Goal: Task Accomplishment & Management: Use online tool/utility

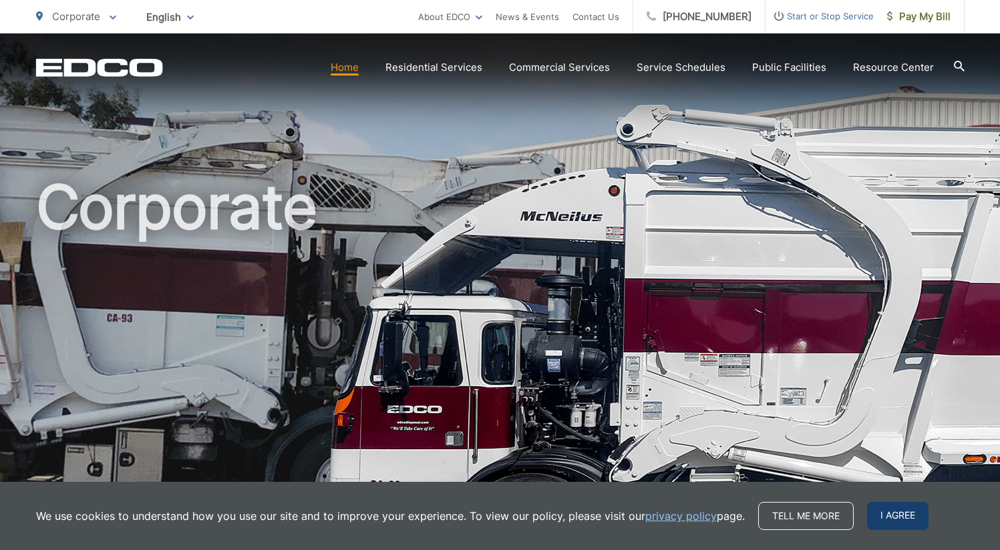
click at [912, 517] on span "I agree" at bounding box center [897, 516] width 61 height 28
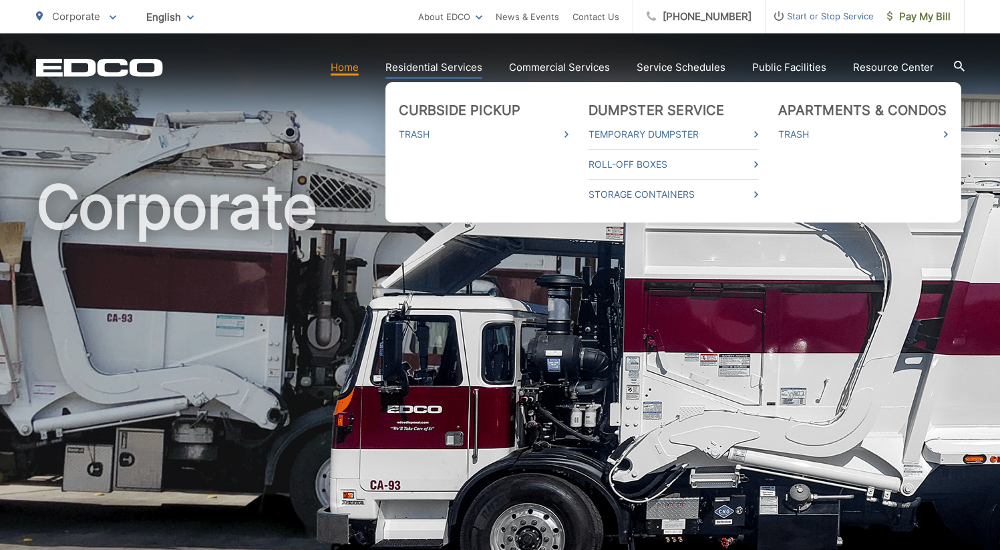
click at [451, 69] on link "Residential Services" at bounding box center [434, 67] width 97 height 16
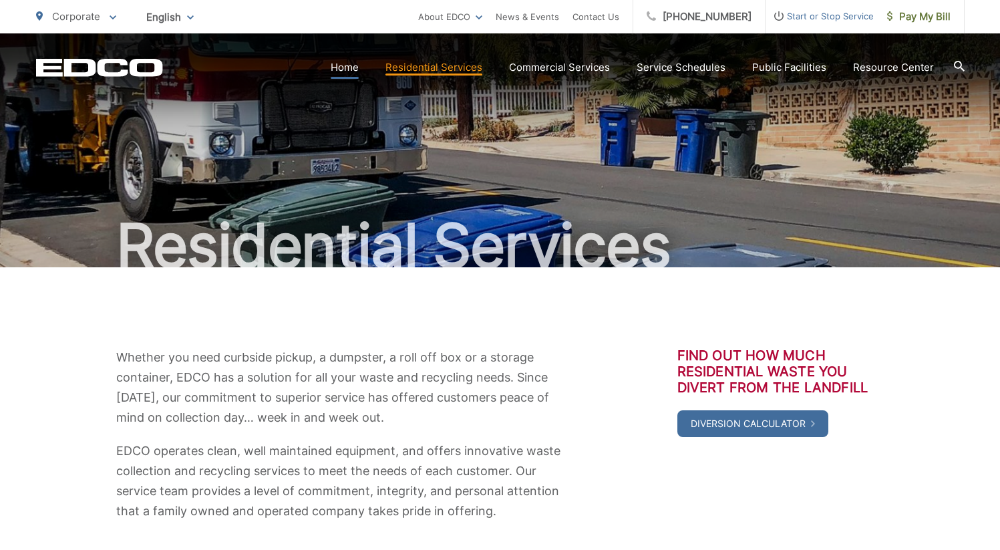
click at [347, 67] on link "Home" at bounding box center [345, 67] width 28 height 16
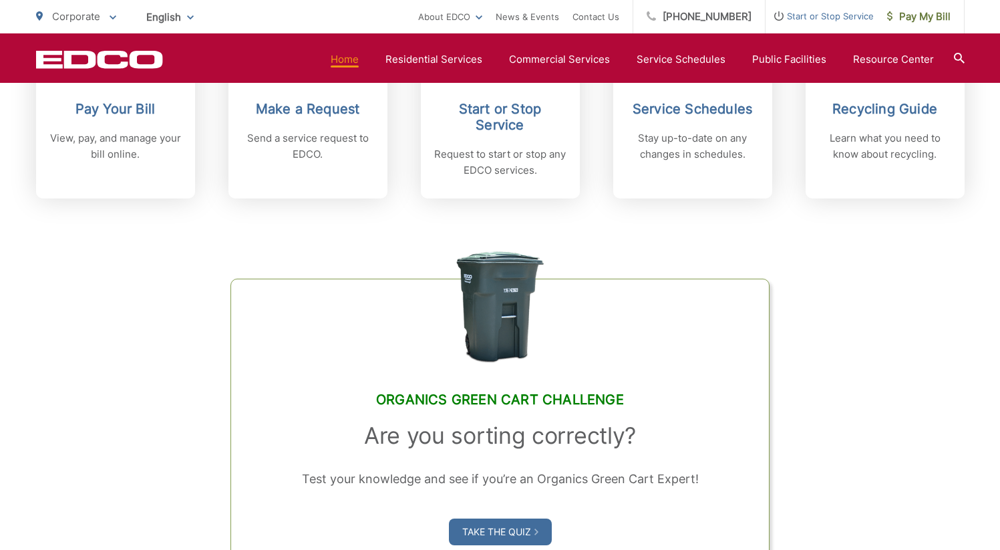
scroll to position [438, 0]
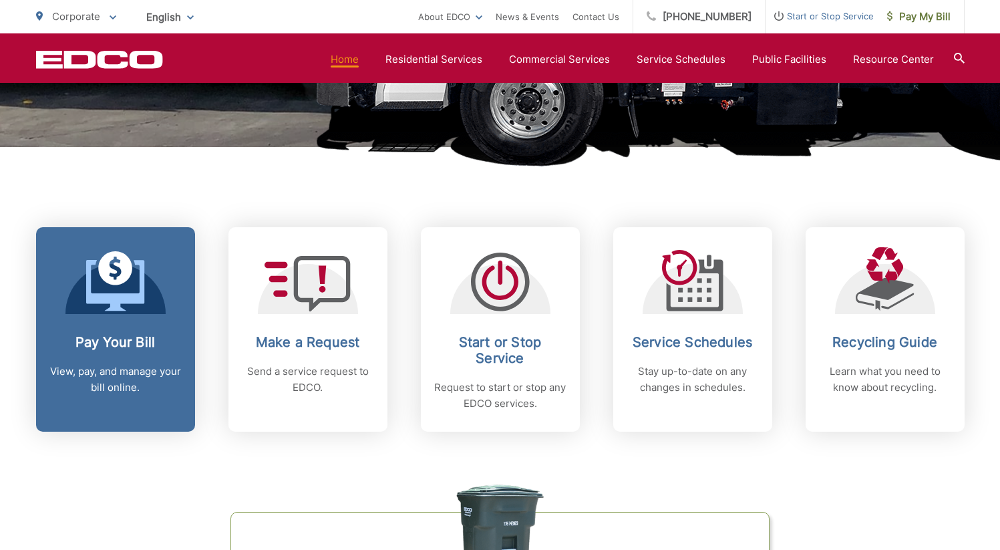
click at [120, 301] on icon at bounding box center [115, 285] width 58 height 51
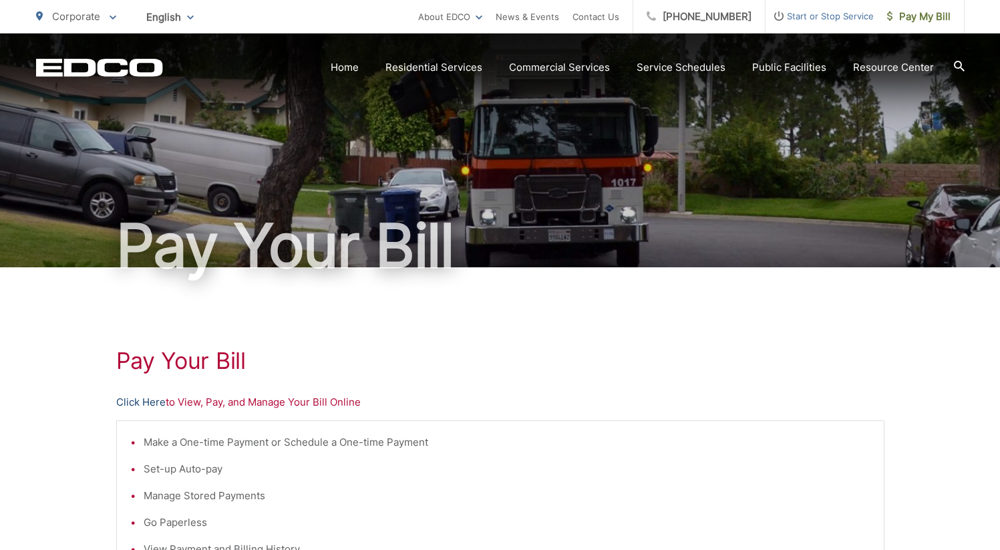
click at [149, 401] on link "Click Here" at bounding box center [140, 402] width 49 height 16
